Goal: Transaction & Acquisition: Purchase product/service

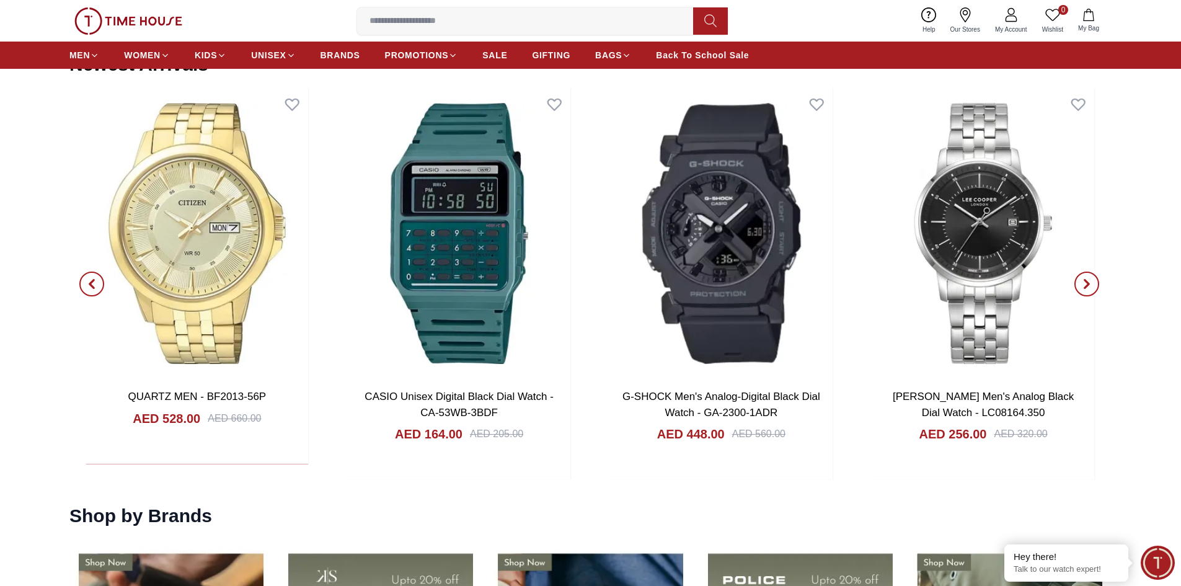
scroll to position [1488, 0]
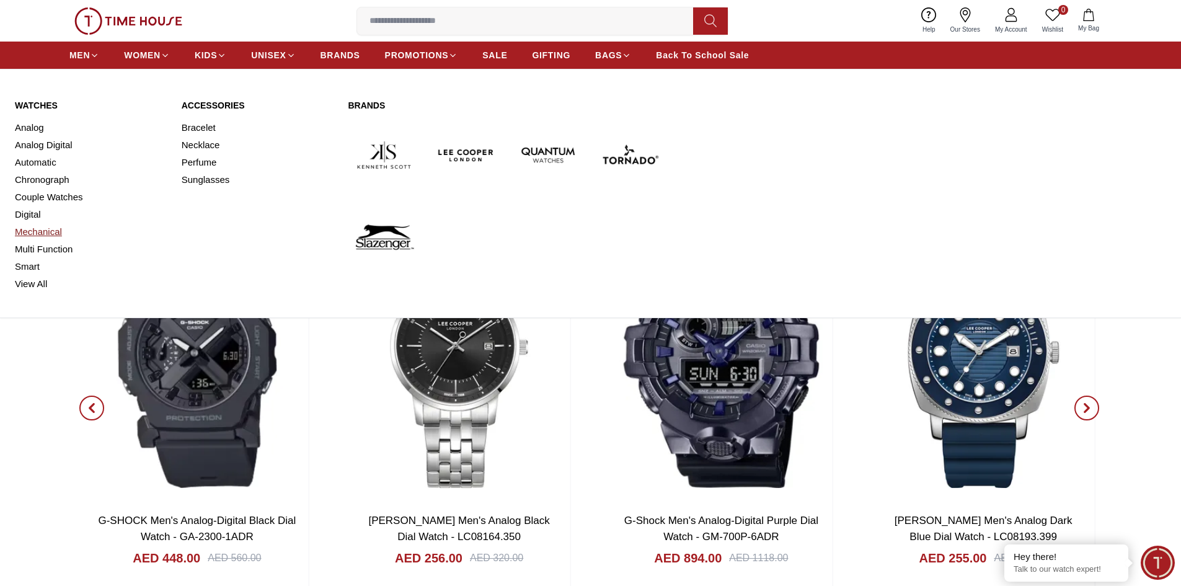
click at [55, 231] on link "Mechanical" at bounding box center [91, 231] width 152 height 17
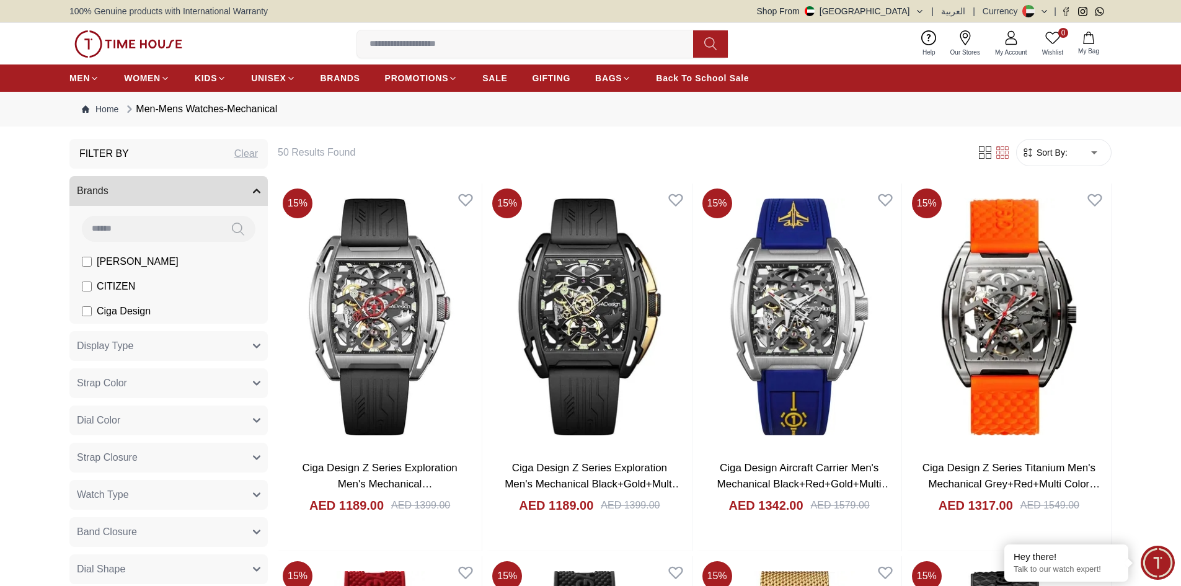
click at [1061, 156] on span "Sort By:" at bounding box center [1050, 152] width 33 height 12
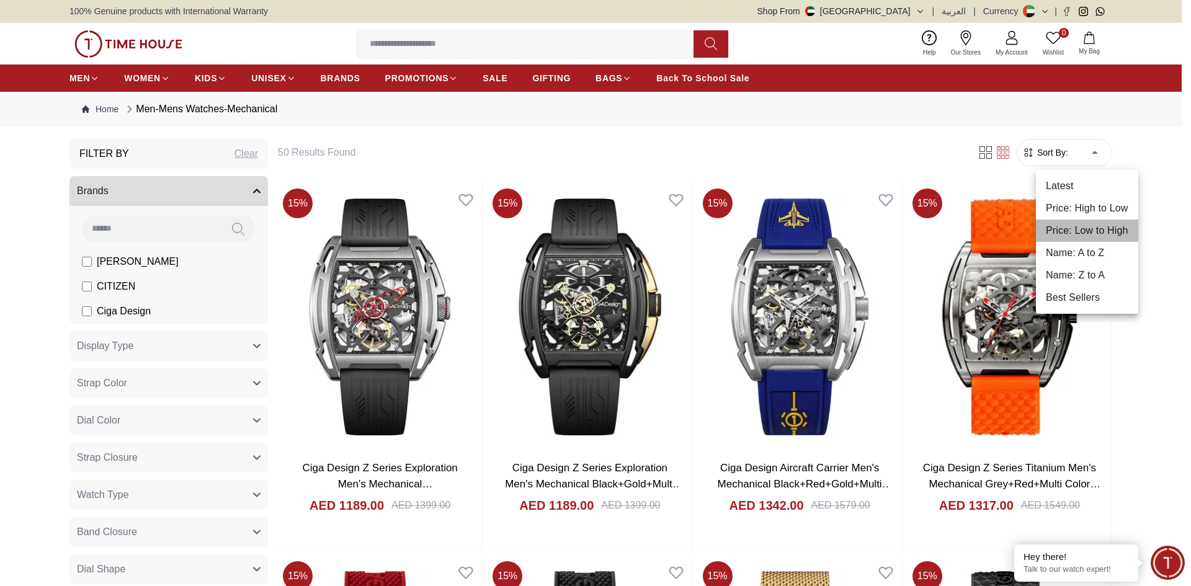
click at [1087, 226] on li "Price: Low to High" at bounding box center [1087, 231] width 102 height 22
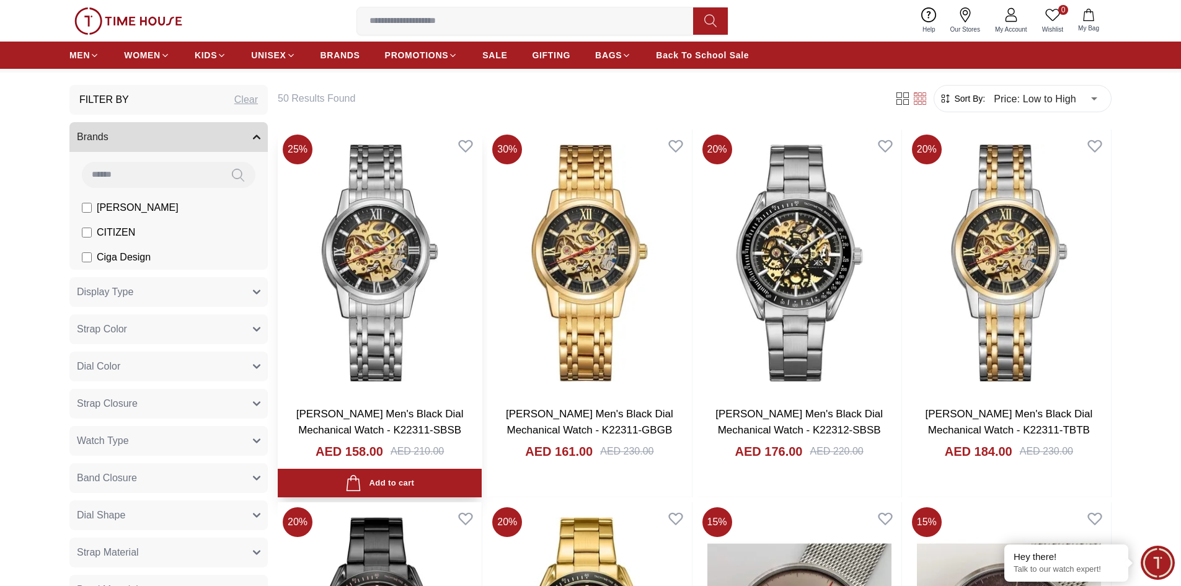
scroll to position [124, 0]
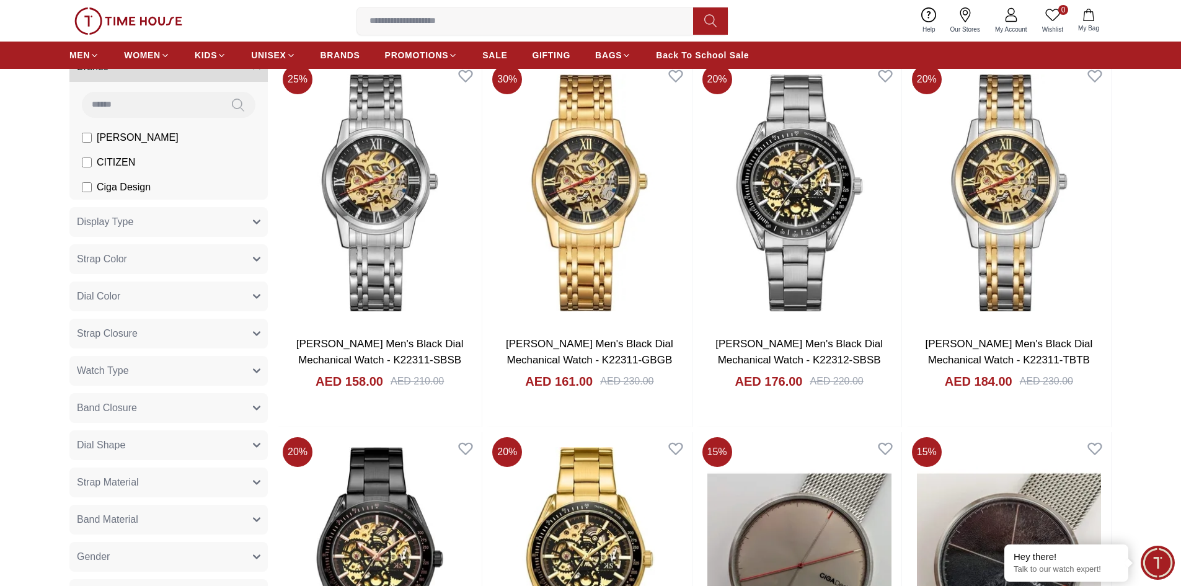
click at [216, 343] on button "Strap Closure" at bounding box center [168, 334] width 198 height 30
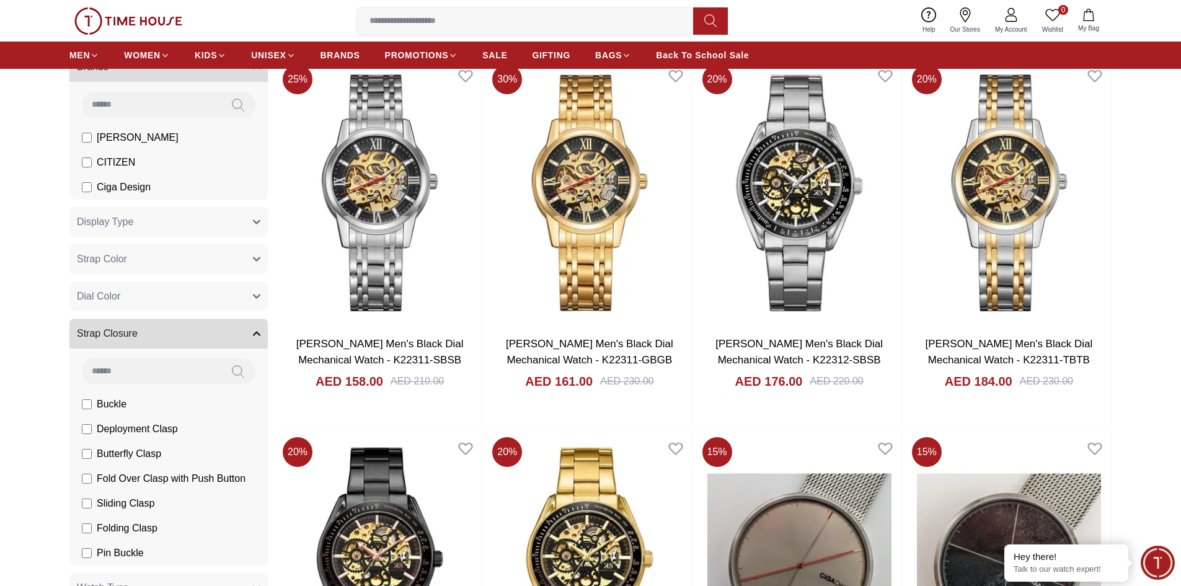
click at [224, 260] on button "Strap Color" at bounding box center [168, 259] width 198 height 30
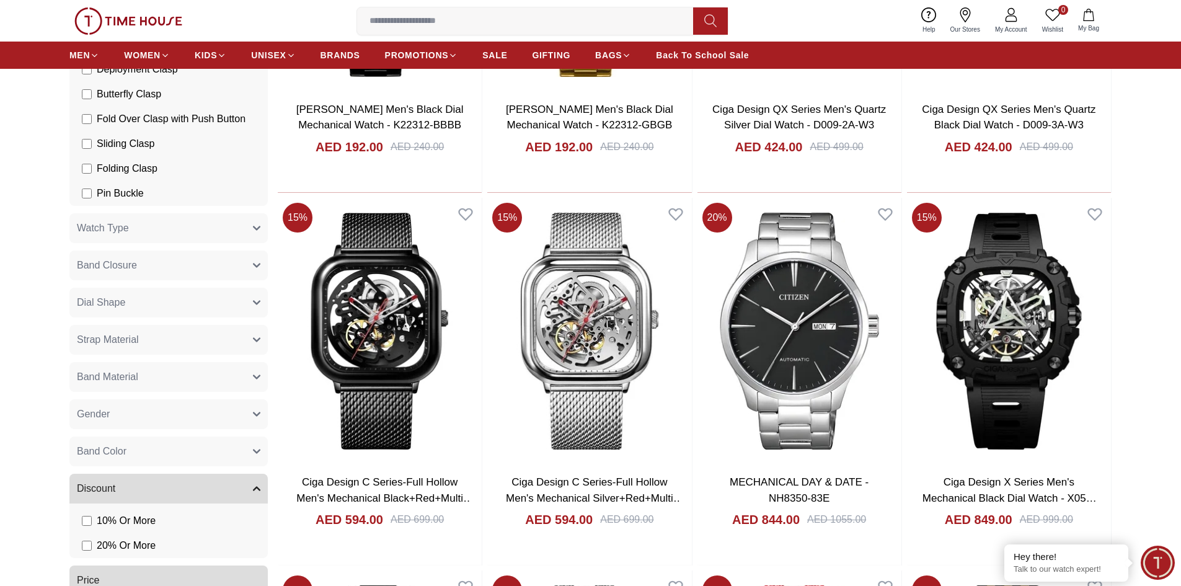
scroll to position [744, 0]
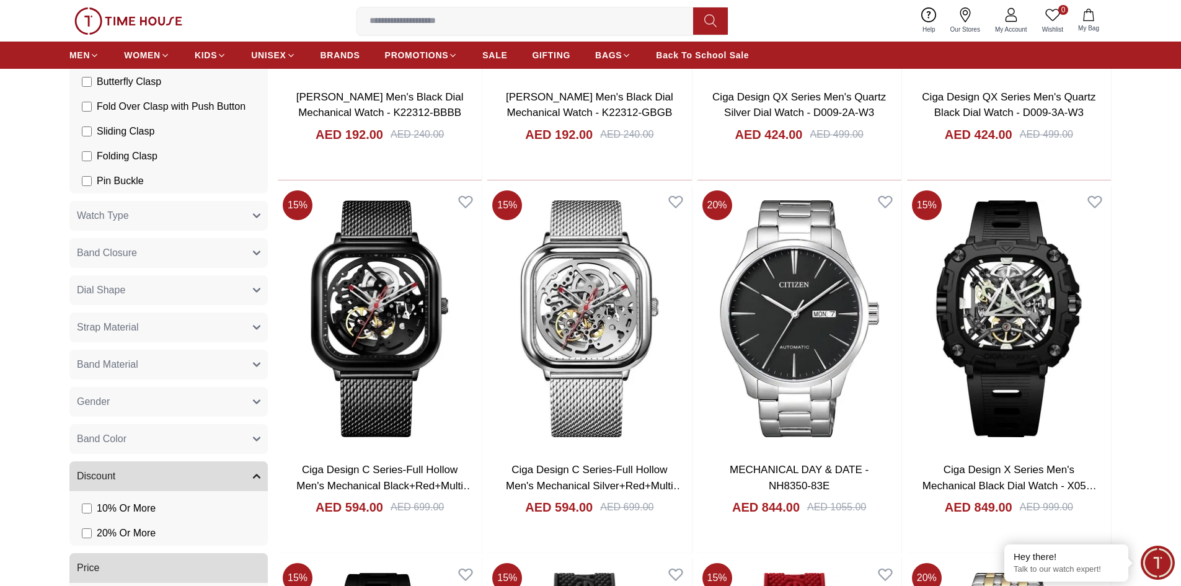
click at [179, 329] on button "Strap Material" at bounding box center [168, 328] width 198 height 30
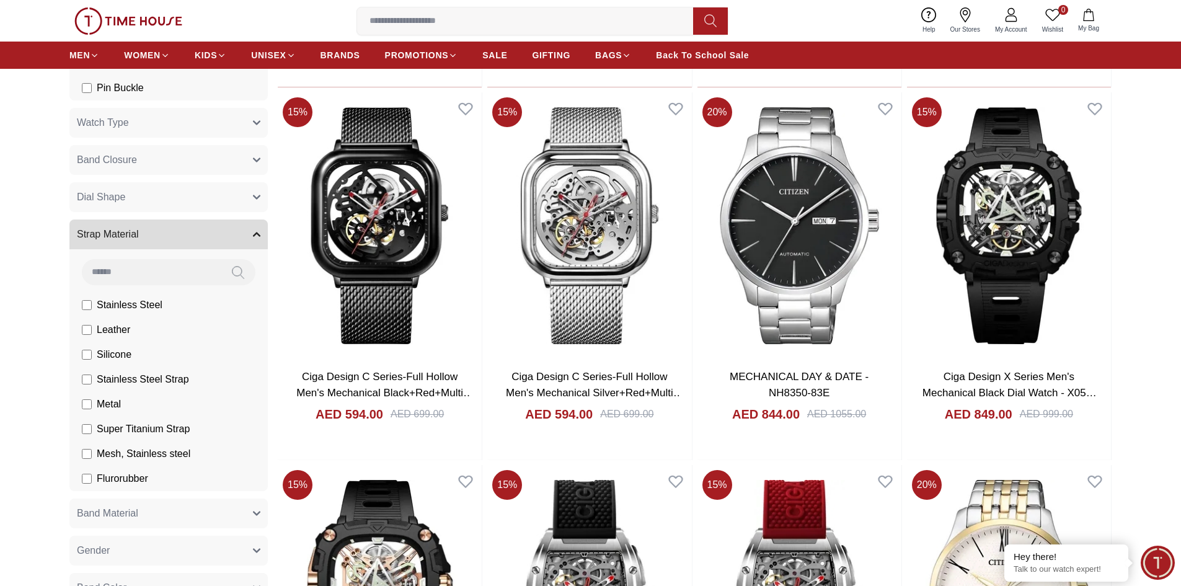
scroll to position [930, 0]
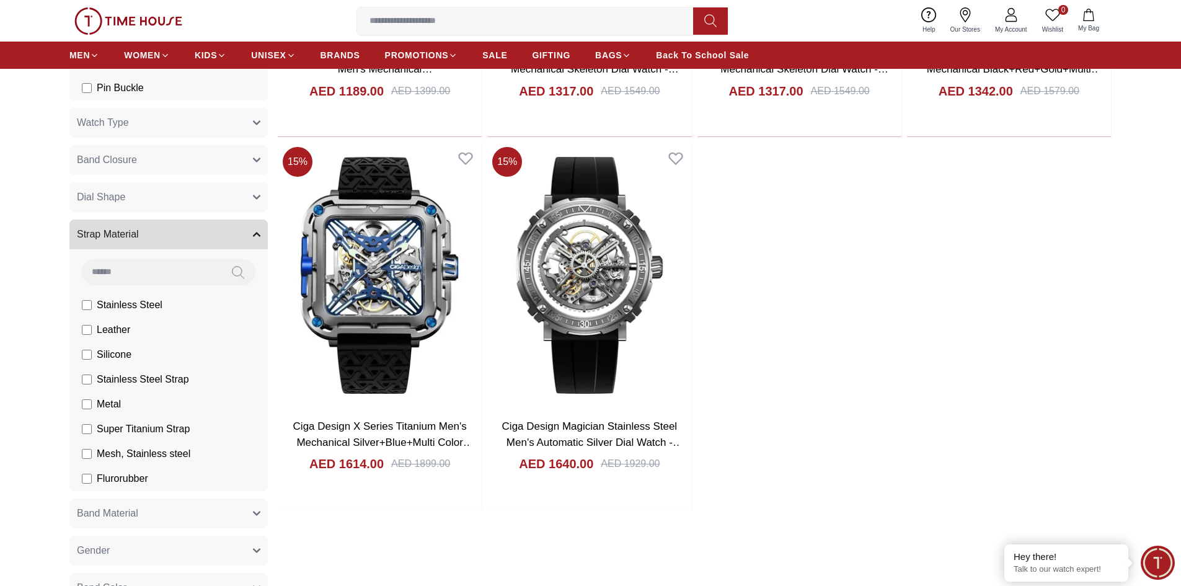
scroll to position [757, 0]
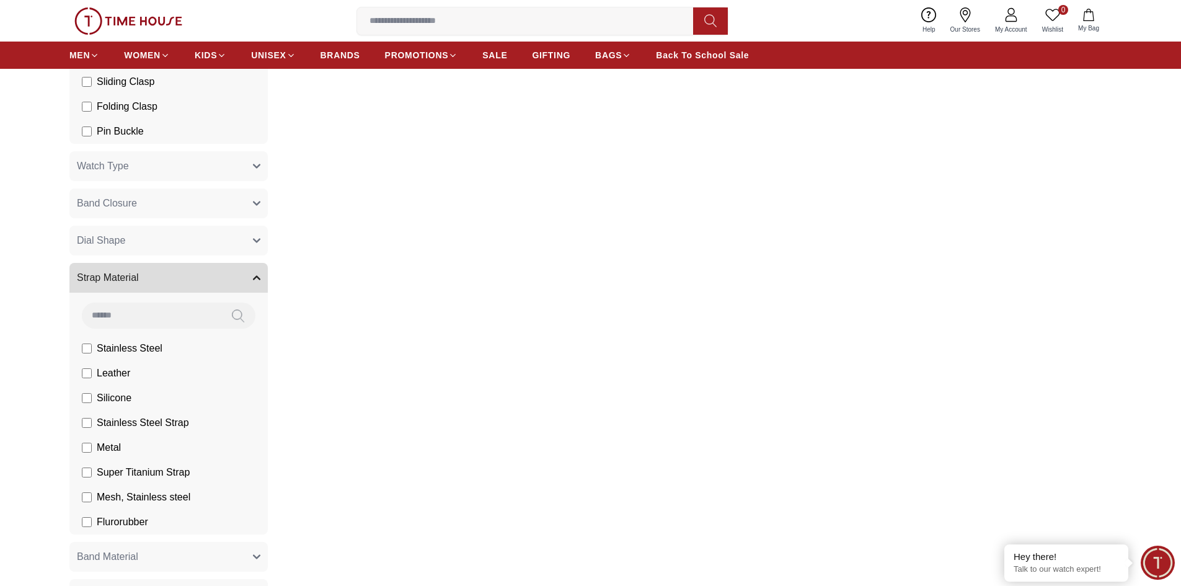
scroll to position [868, 0]
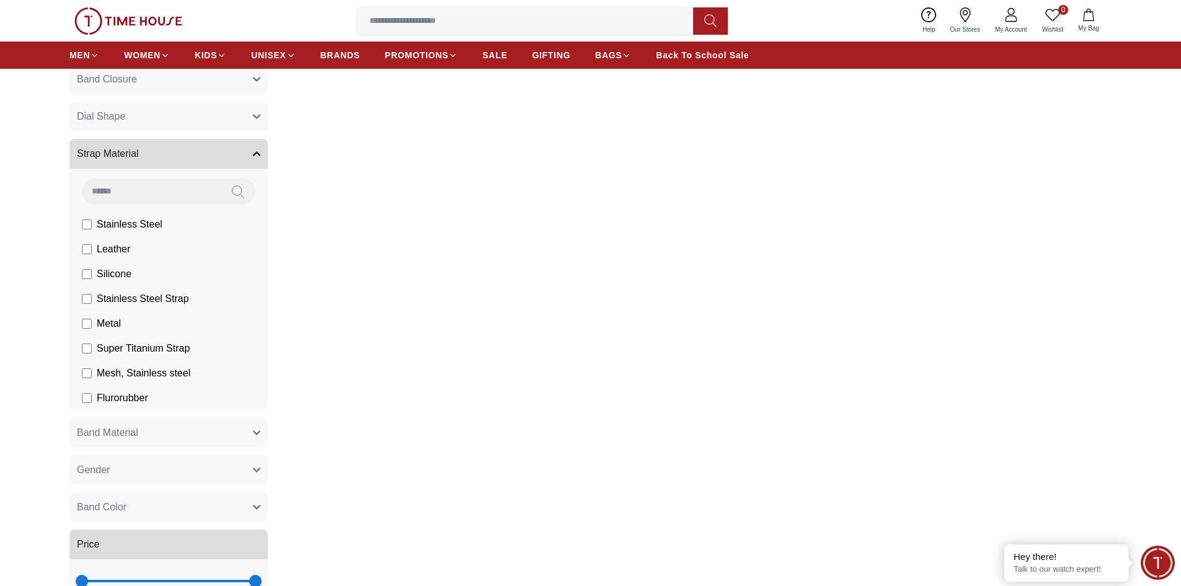
click at [153, 425] on button "Band Material" at bounding box center [168, 433] width 198 height 30
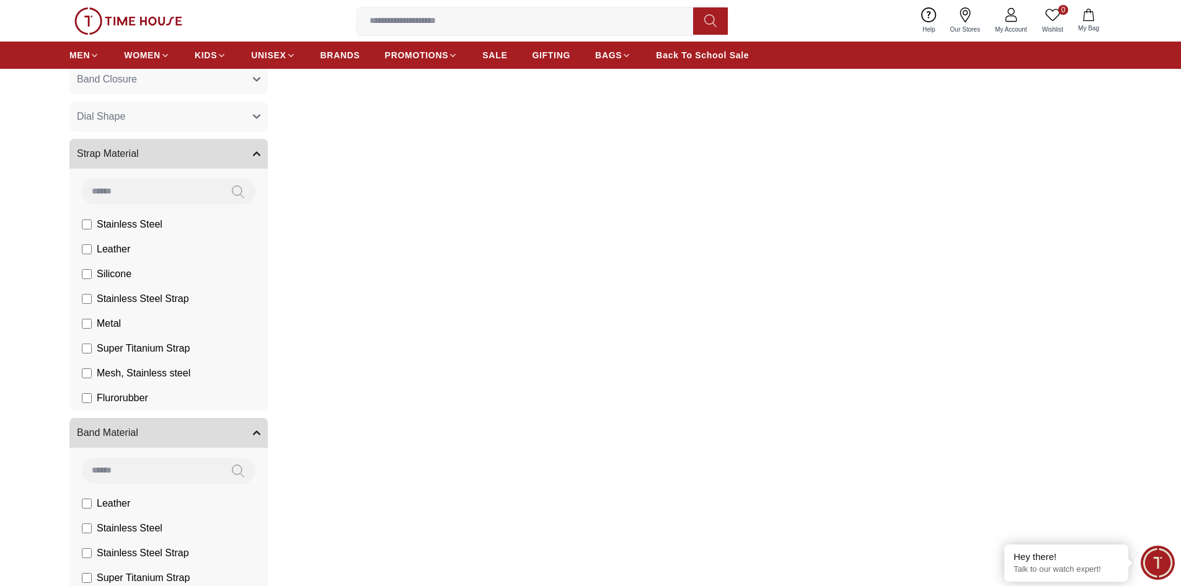
click at [0, 0] on span "Leather" at bounding box center [0, 0] width 0 height 0
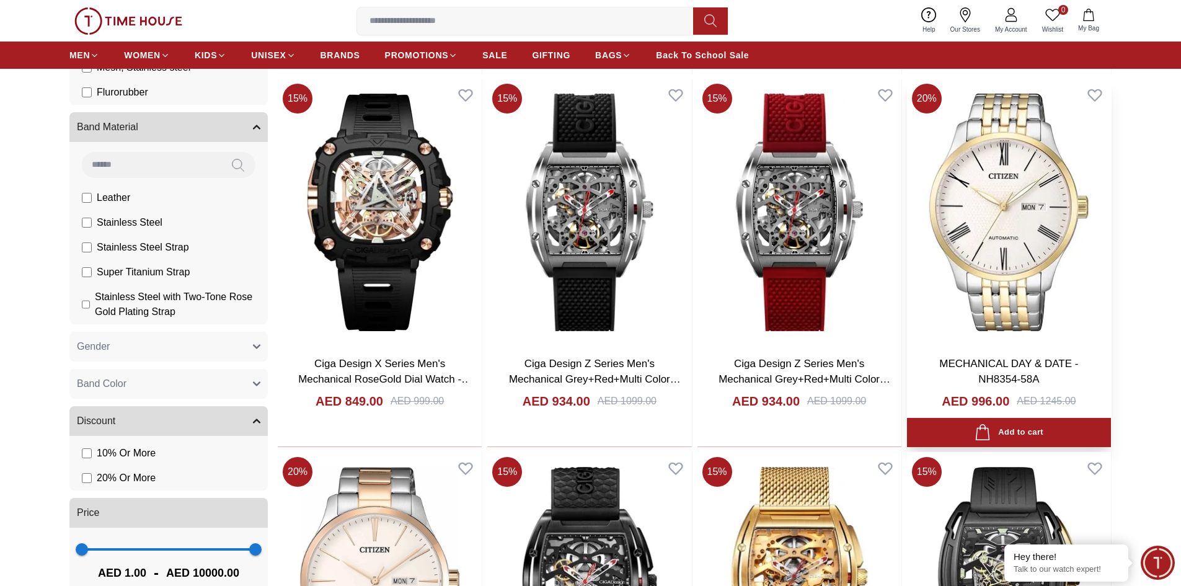
scroll to position [1488, 0]
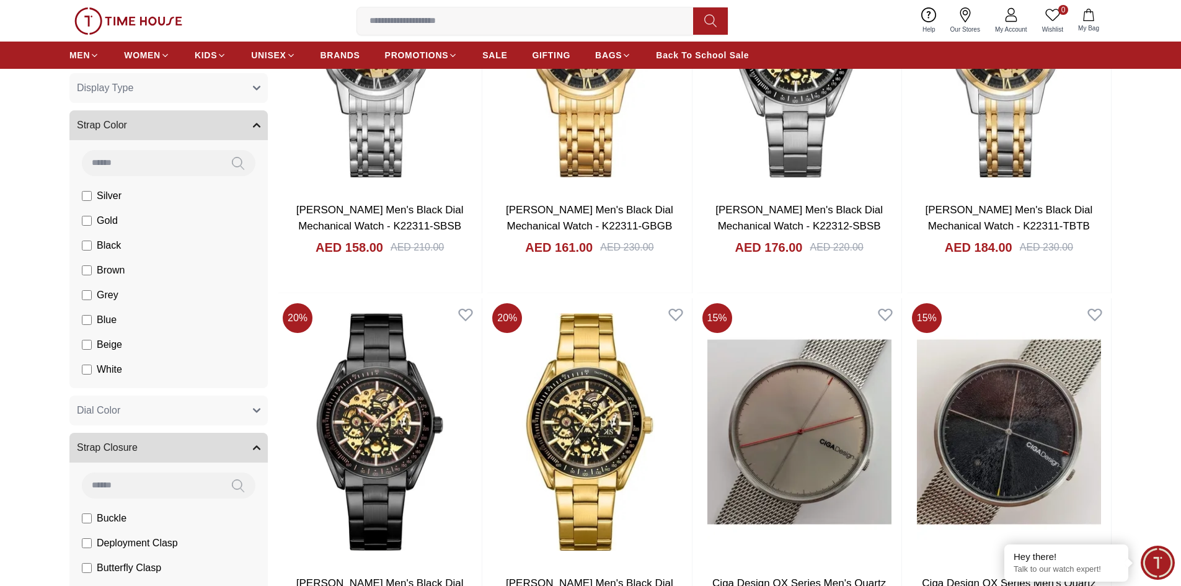
scroll to position [244, 0]
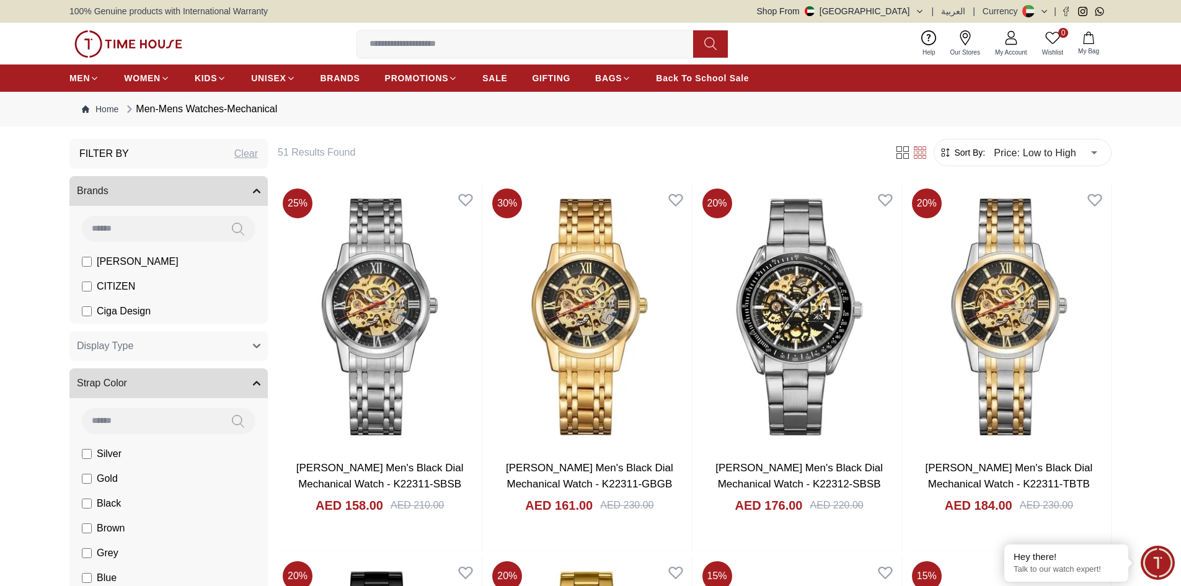
click at [247, 154] on div "Clear" at bounding box center [246, 153] width 24 height 15
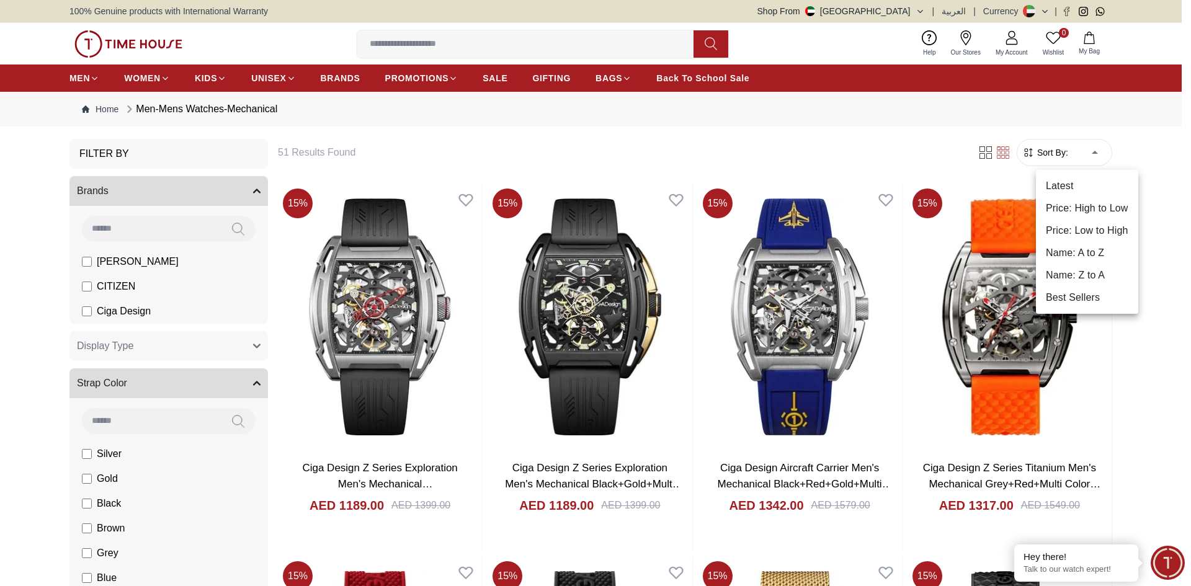
click at [1080, 232] on li "Price: Low to High" at bounding box center [1087, 231] width 102 height 22
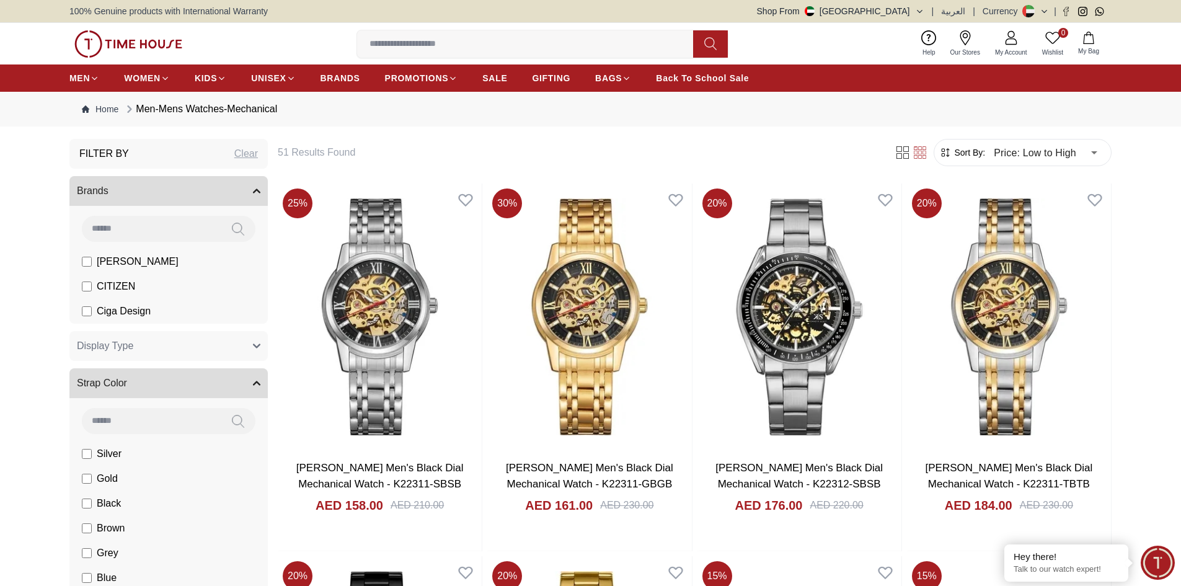
click at [247, 153] on div "Clear" at bounding box center [246, 153] width 24 height 15
click at [247, 153] on div "Filter By Clear" at bounding box center [168, 154] width 198 height 30
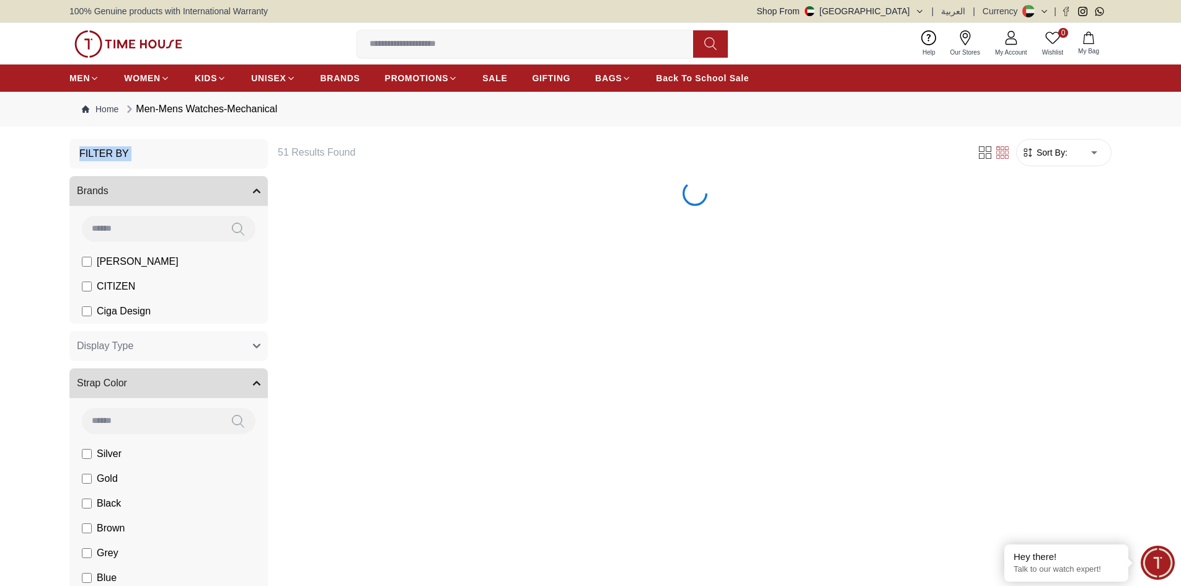
click at [247, 153] on div "Filter By" at bounding box center [168, 154] width 198 height 30
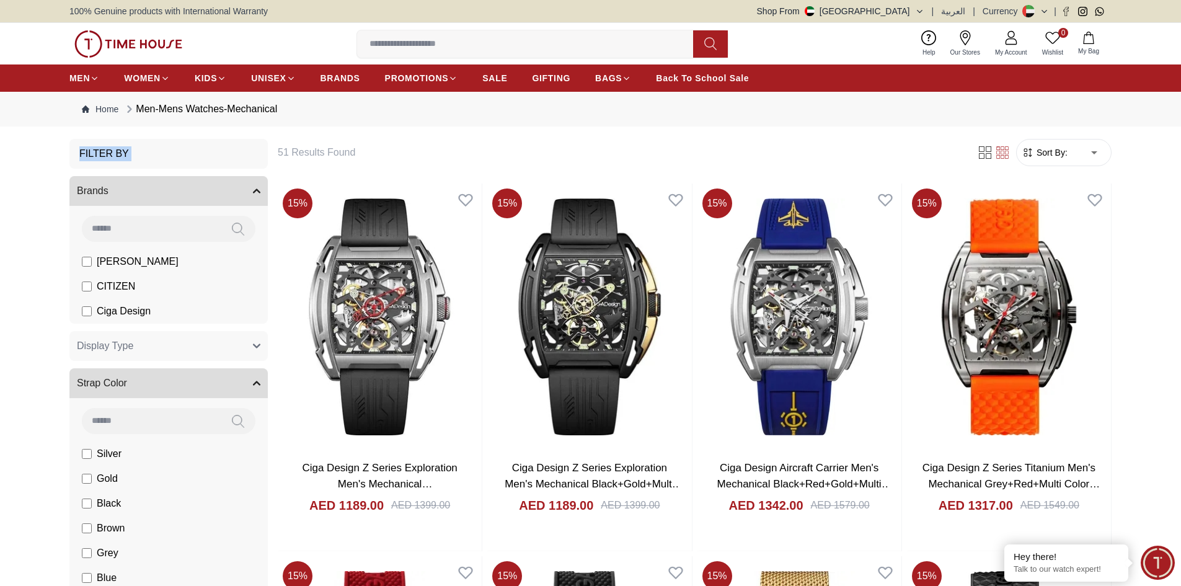
click at [217, 154] on div "Filter By" at bounding box center [168, 154] width 198 height 30
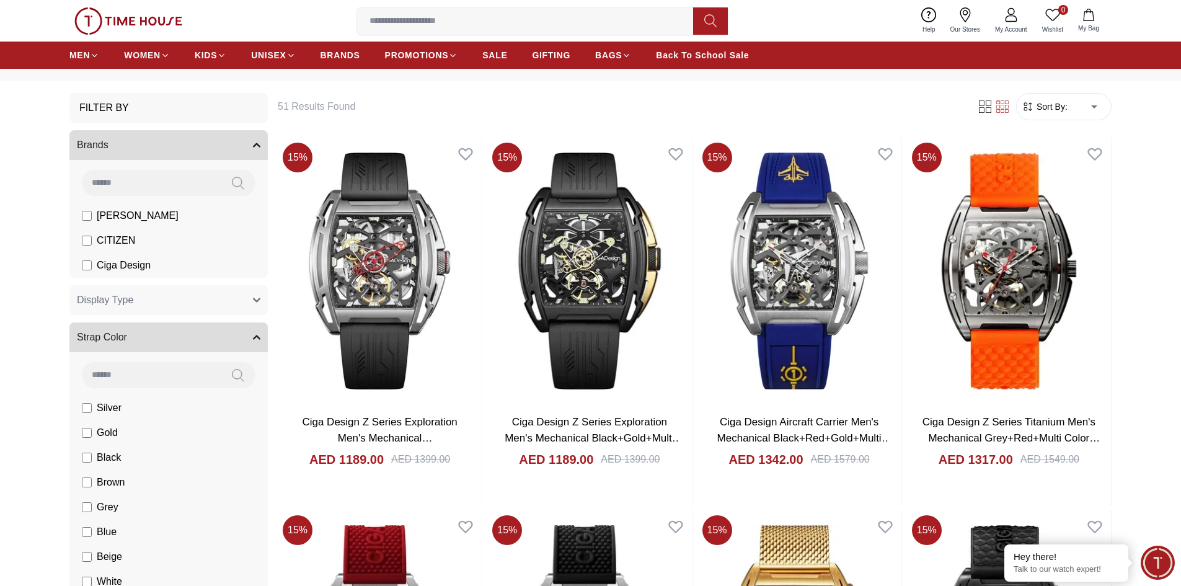
scroll to position [124, 0]
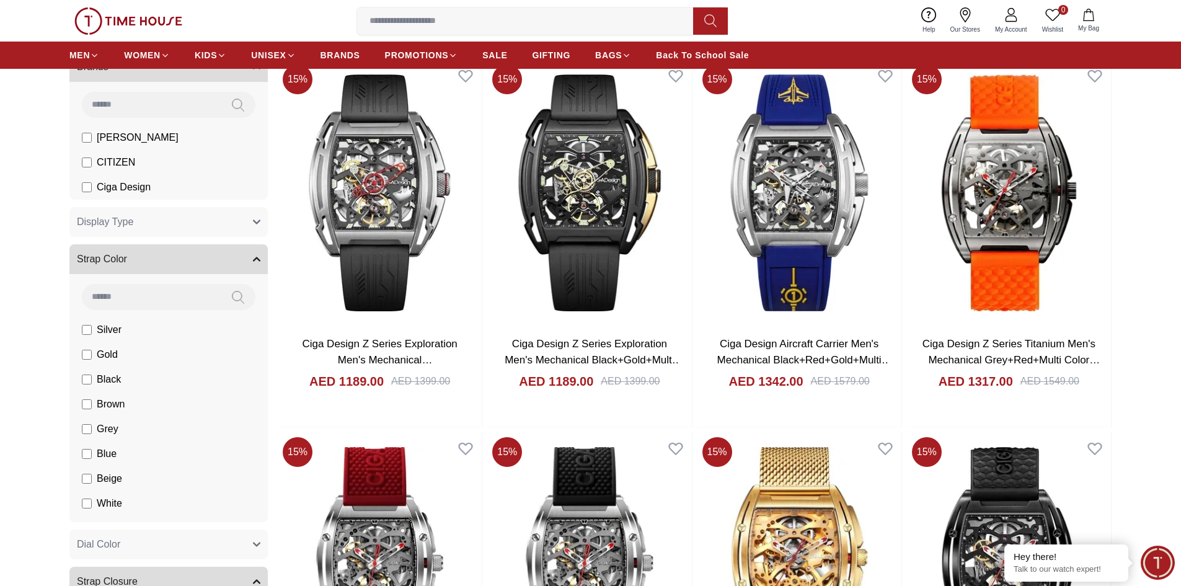
click at [186, 223] on button "Display Type" at bounding box center [168, 222] width 198 height 30
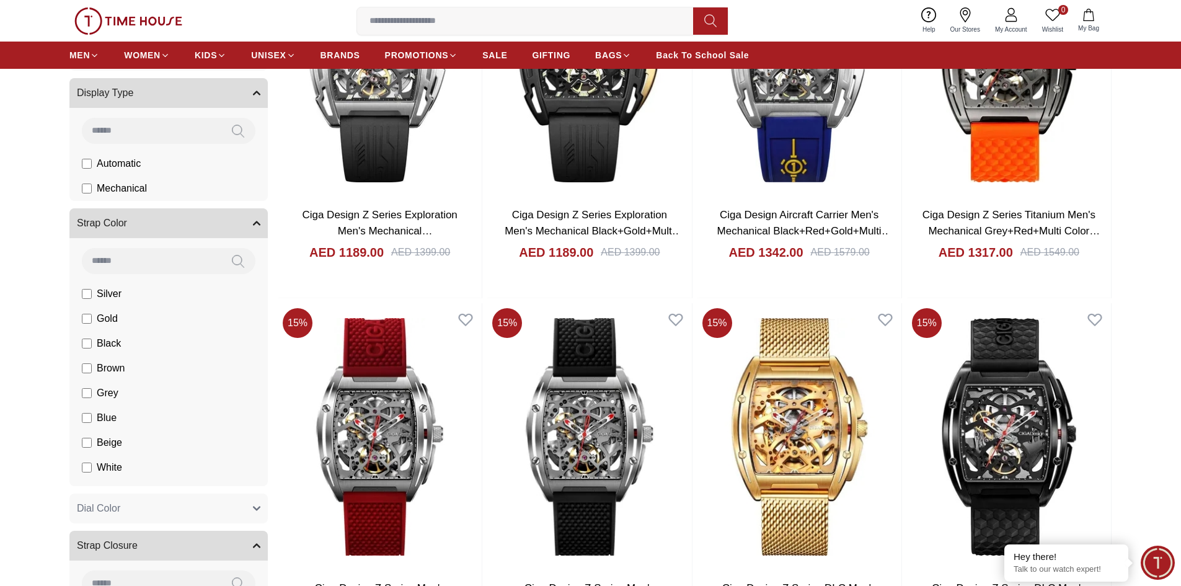
scroll to position [248, 0]
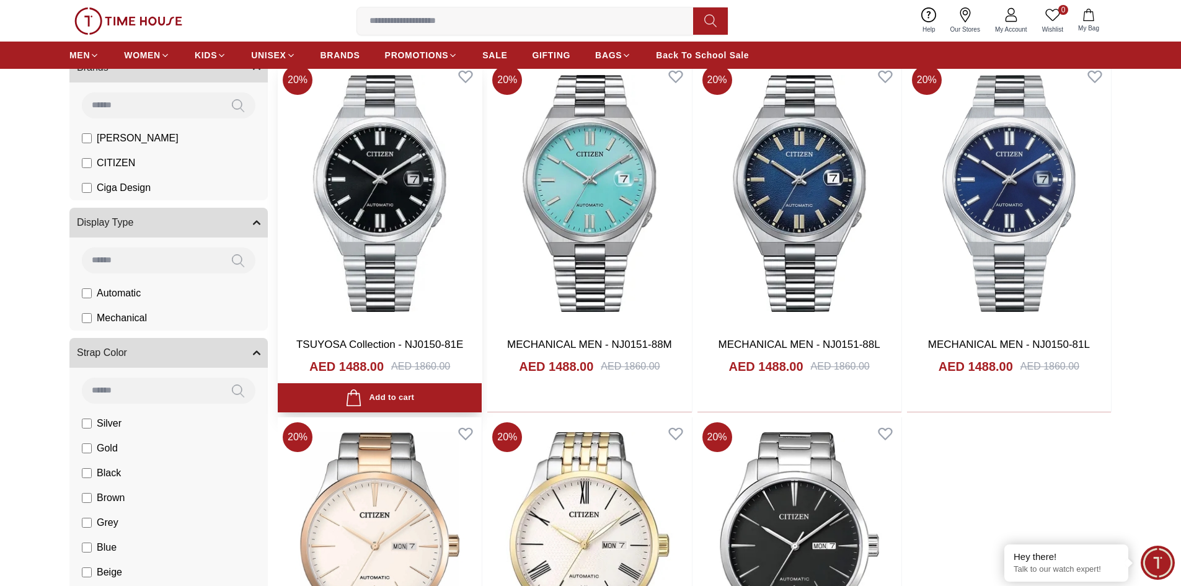
scroll to position [124, 0]
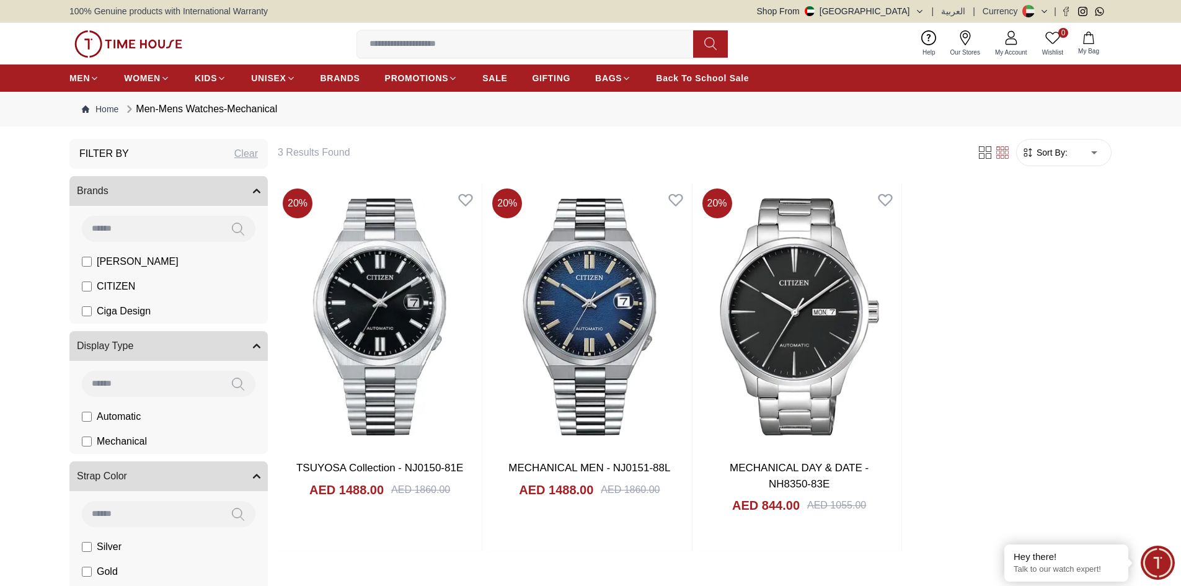
click at [95, 269] on label "Automatic" at bounding box center [130, 261] width 97 height 15
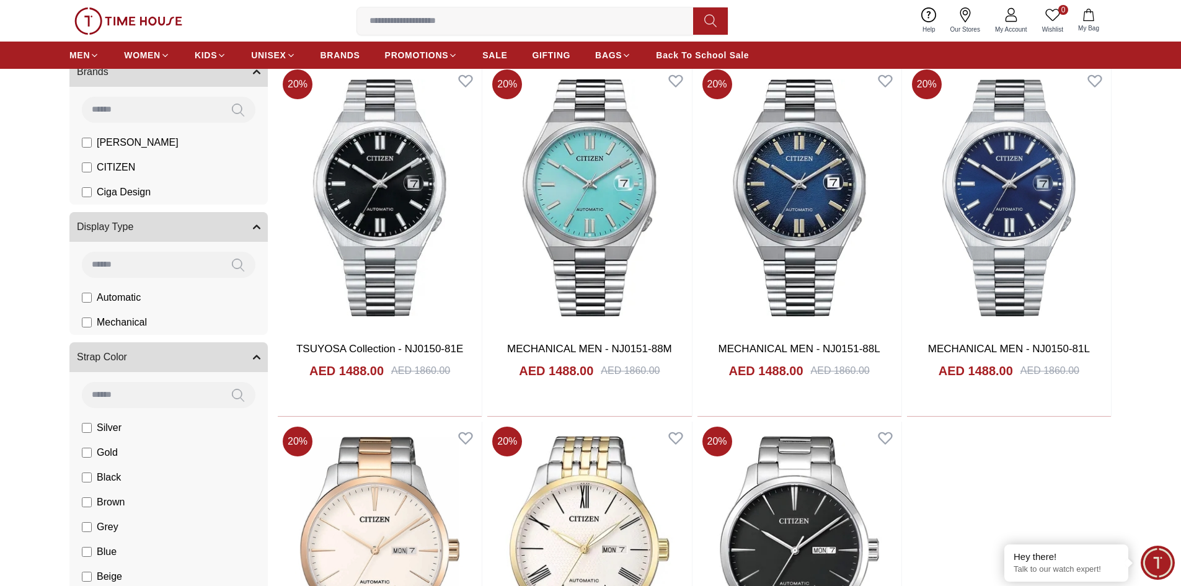
scroll to position [124, 0]
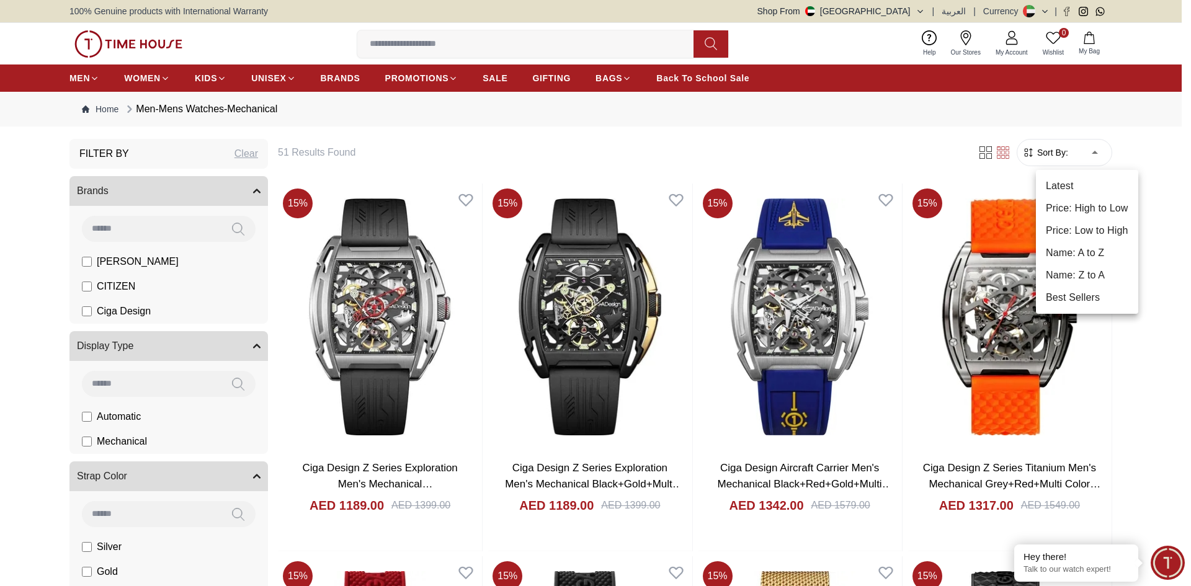
click at [1090, 186] on li "Latest" at bounding box center [1087, 186] width 102 height 22
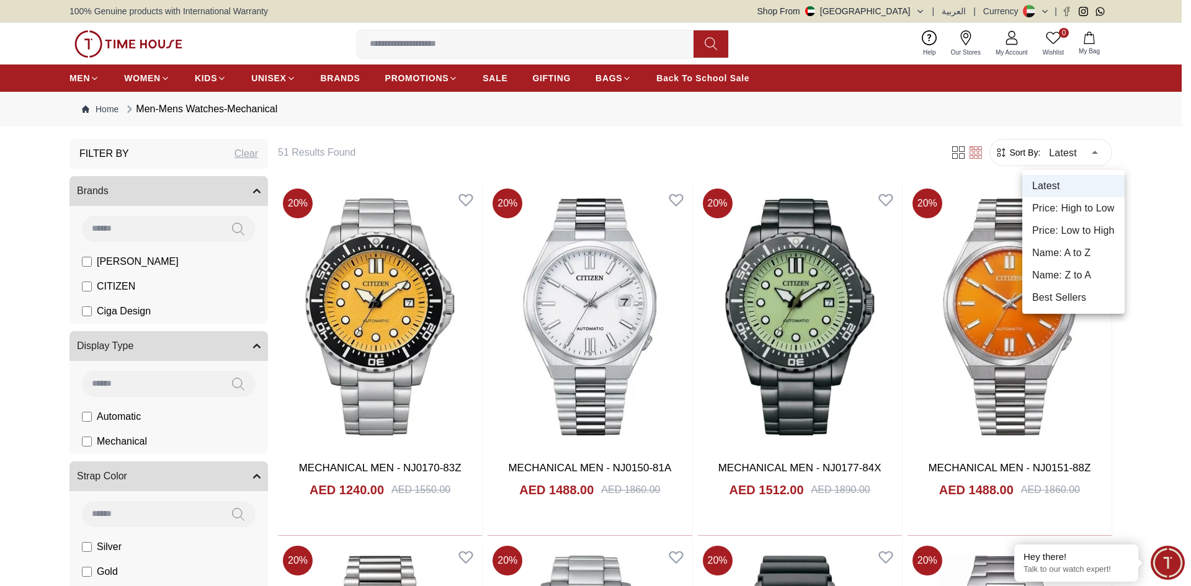
click at [1090, 237] on li "Price: Low to High" at bounding box center [1073, 231] width 102 height 22
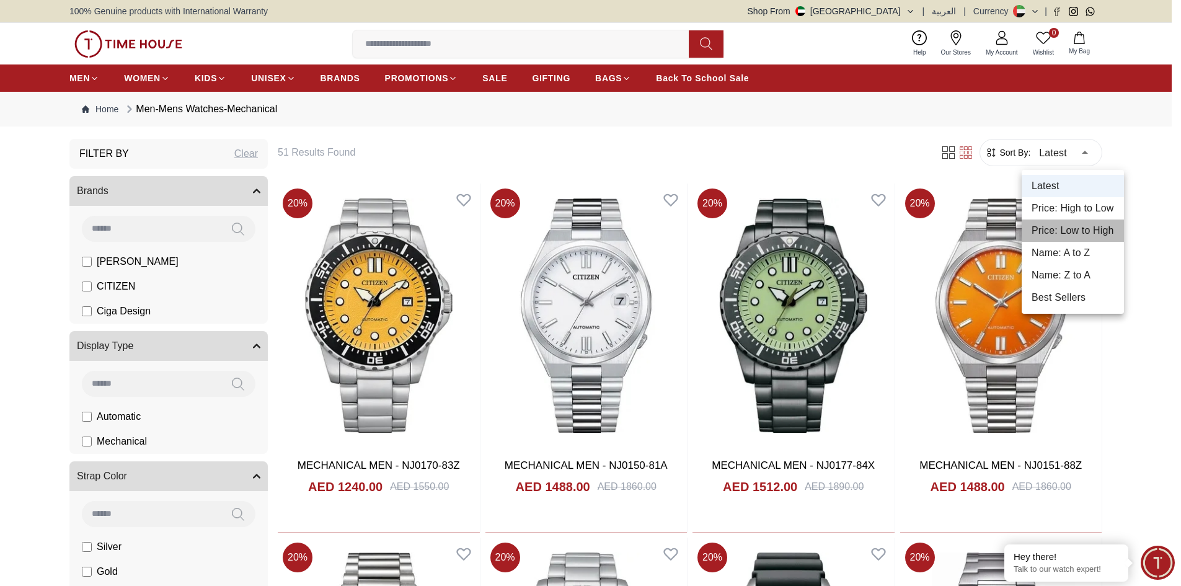
type input "*"
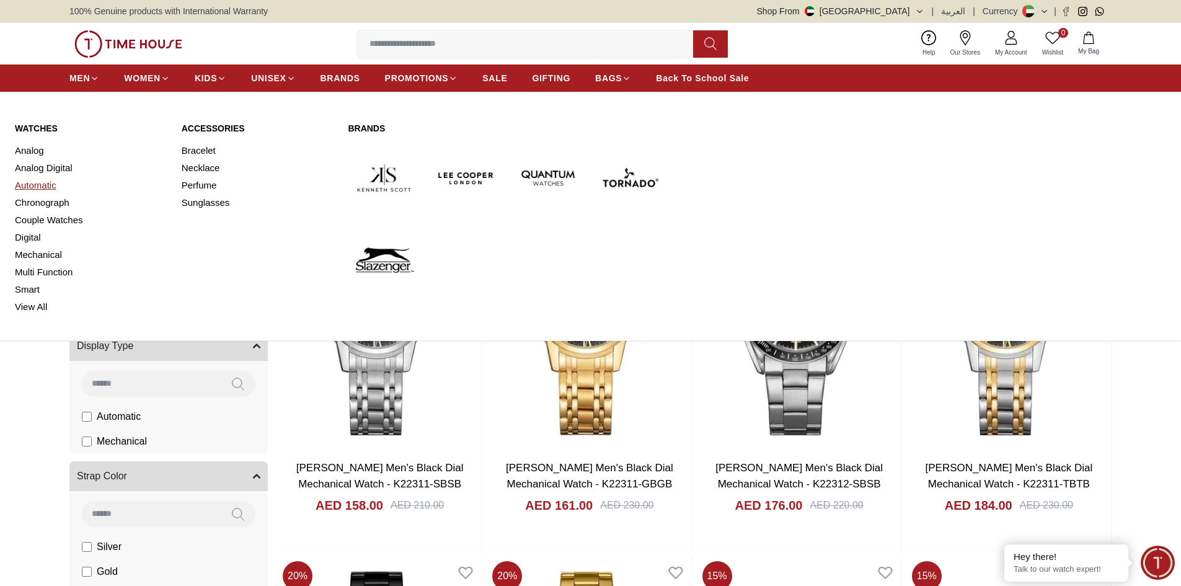
click at [21, 182] on link "Automatic" at bounding box center [91, 185] width 152 height 17
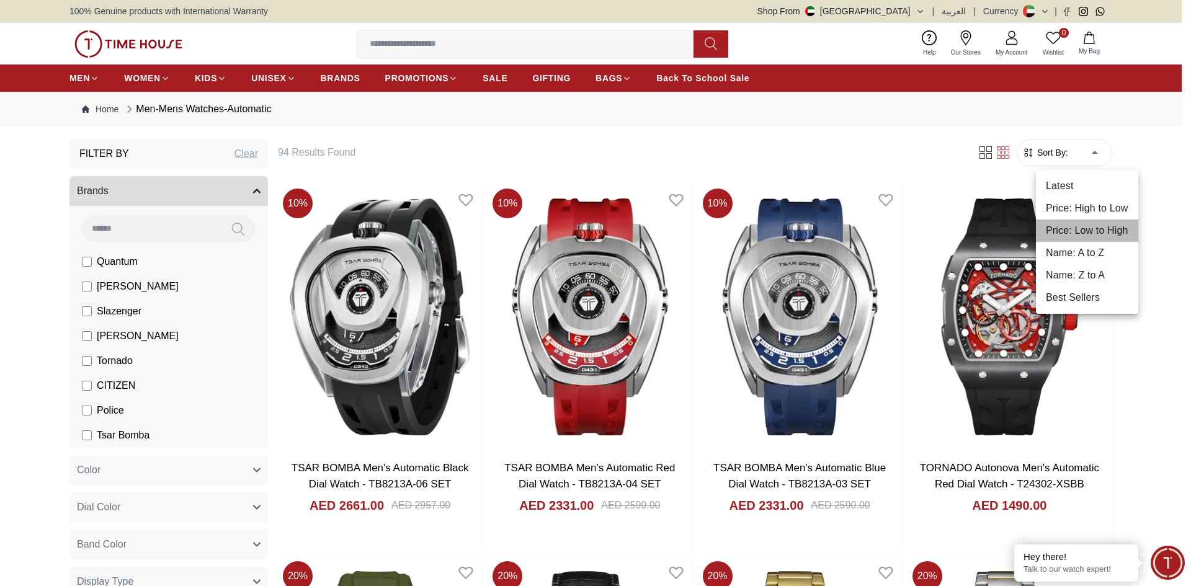
click at [1070, 226] on li "Price: Low to High" at bounding box center [1087, 231] width 102 height 22
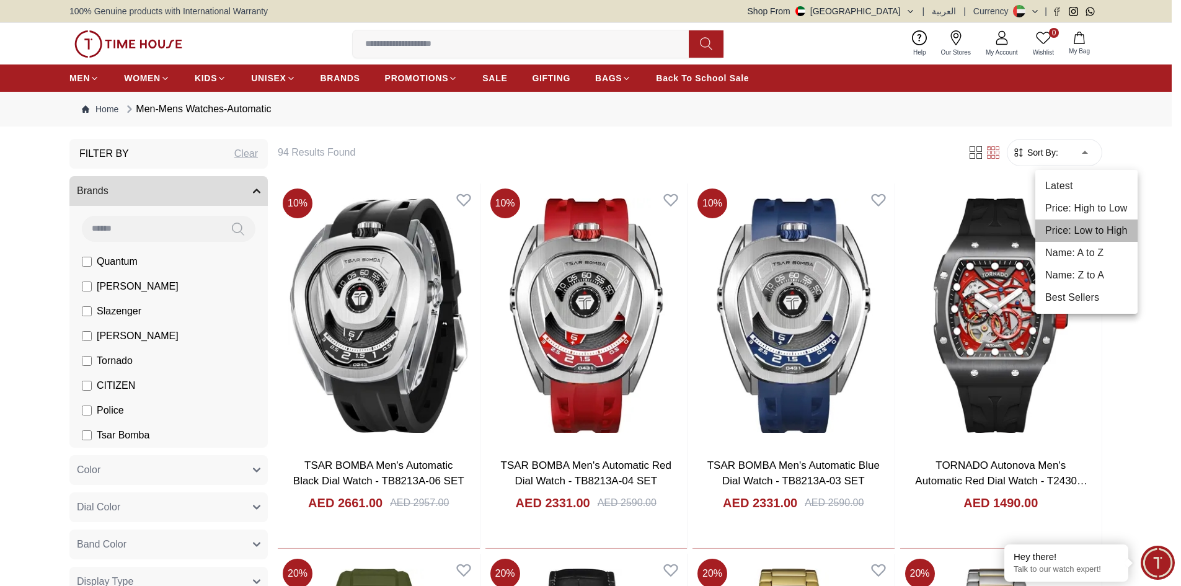
type input "*"
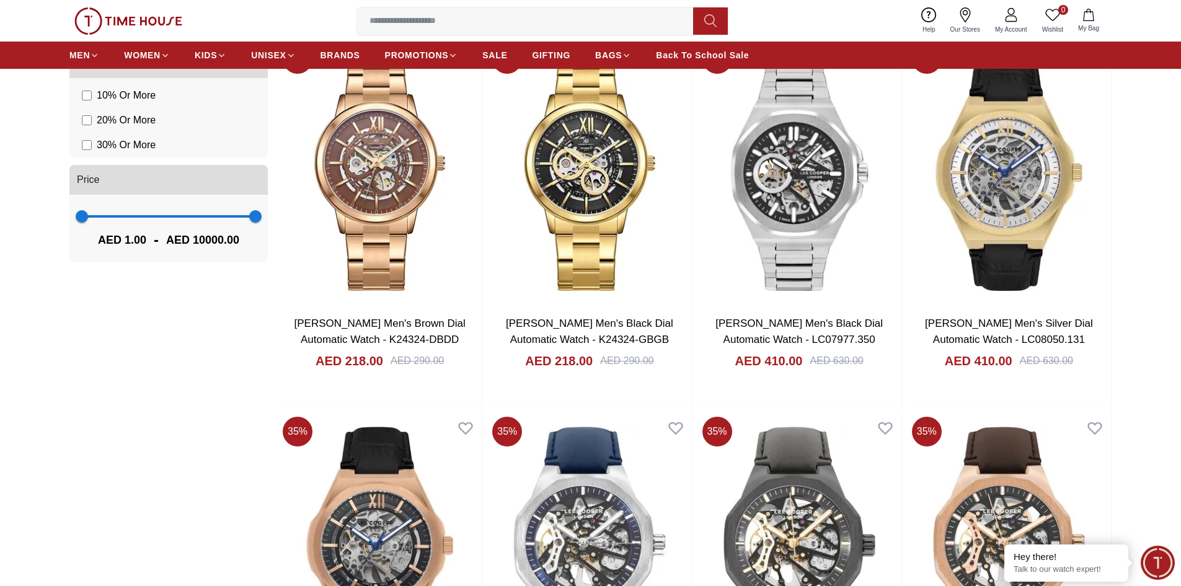
scroll to position [868, 0]
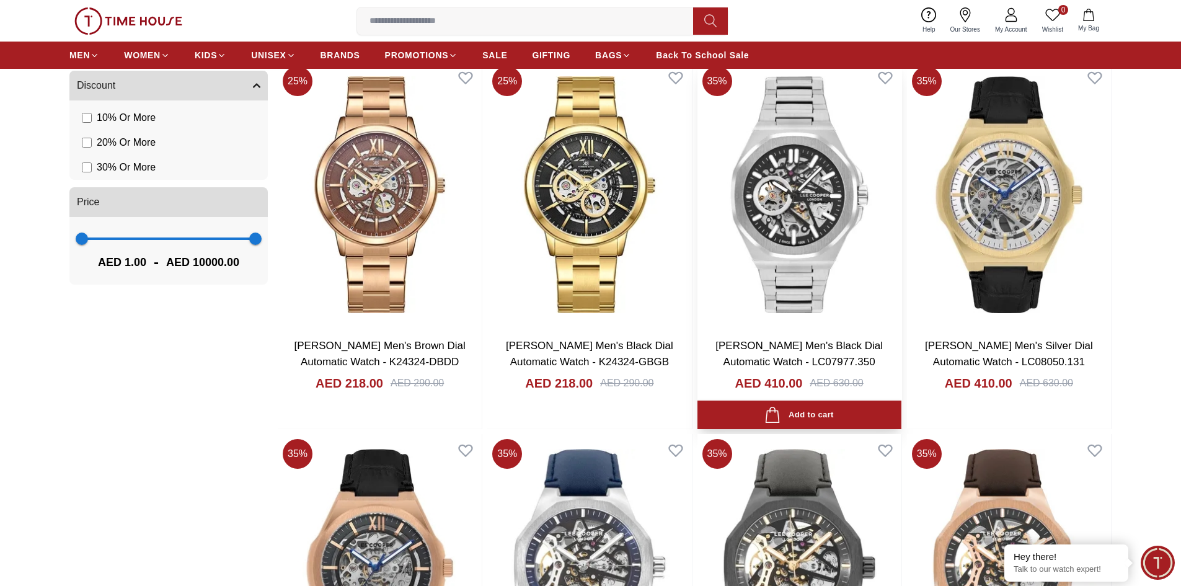
drag, startPoint x: 768, startPoint y: 352, endPoint x: 739, endPoint y: 210, distance: 145.1
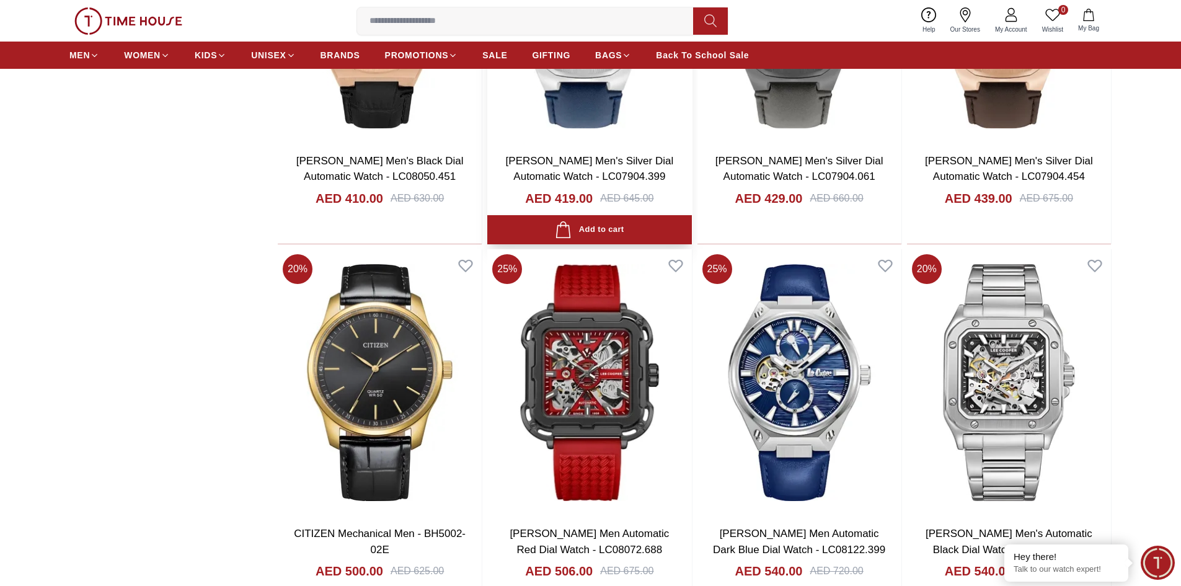
scroll to position [1550, 0]
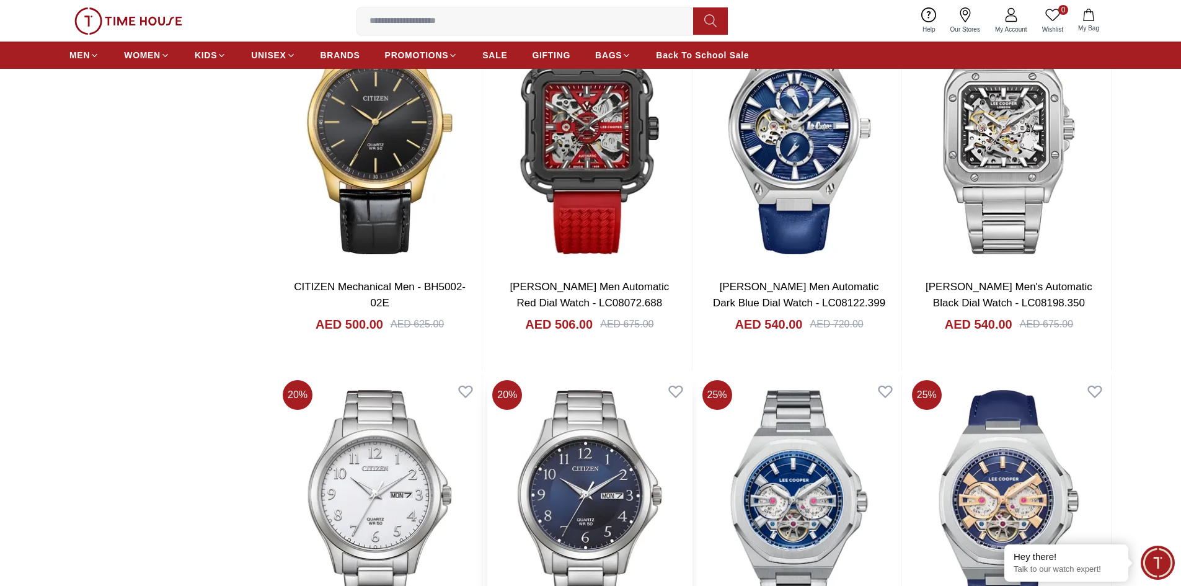
scroll to position [1612, 0]
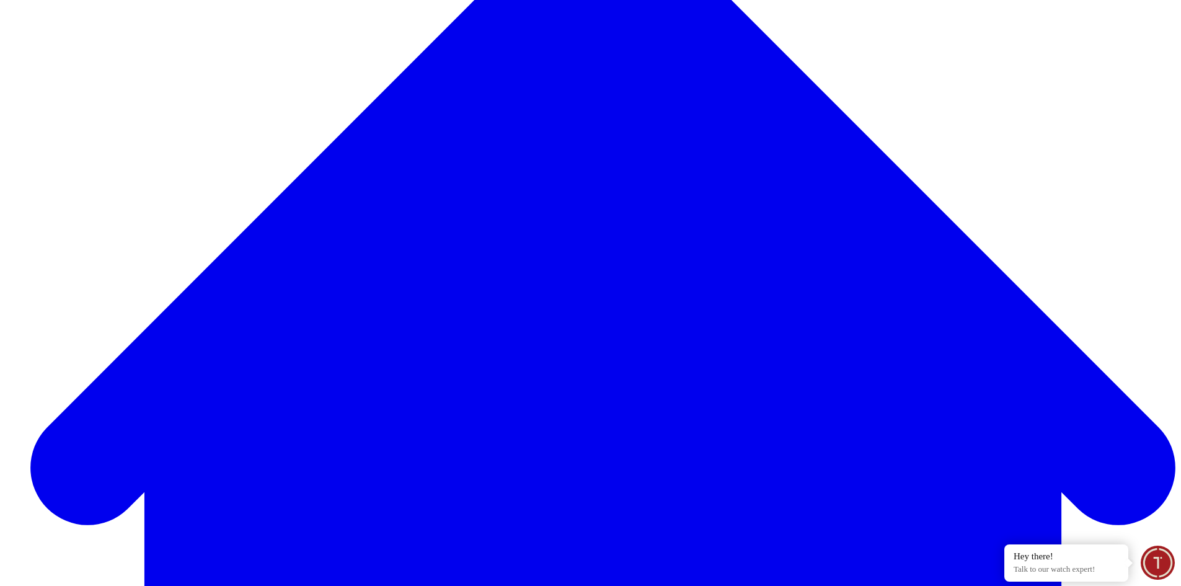
scroll to position [744, 0]
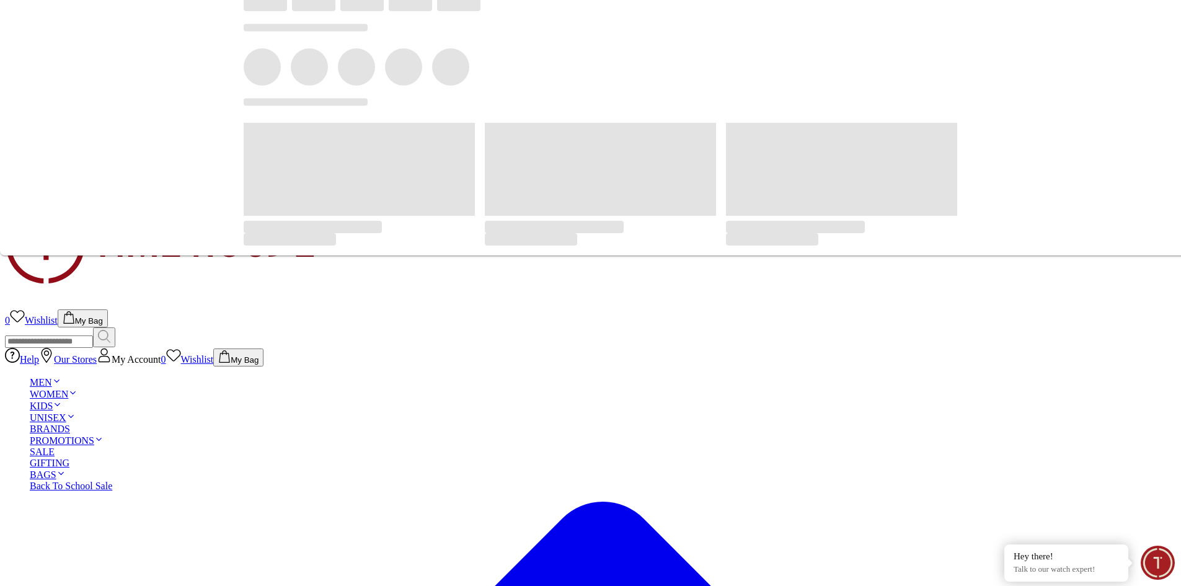
scroll to position [0, 0]
